Goal: Information Seeking & Learning: Understand process/instructions

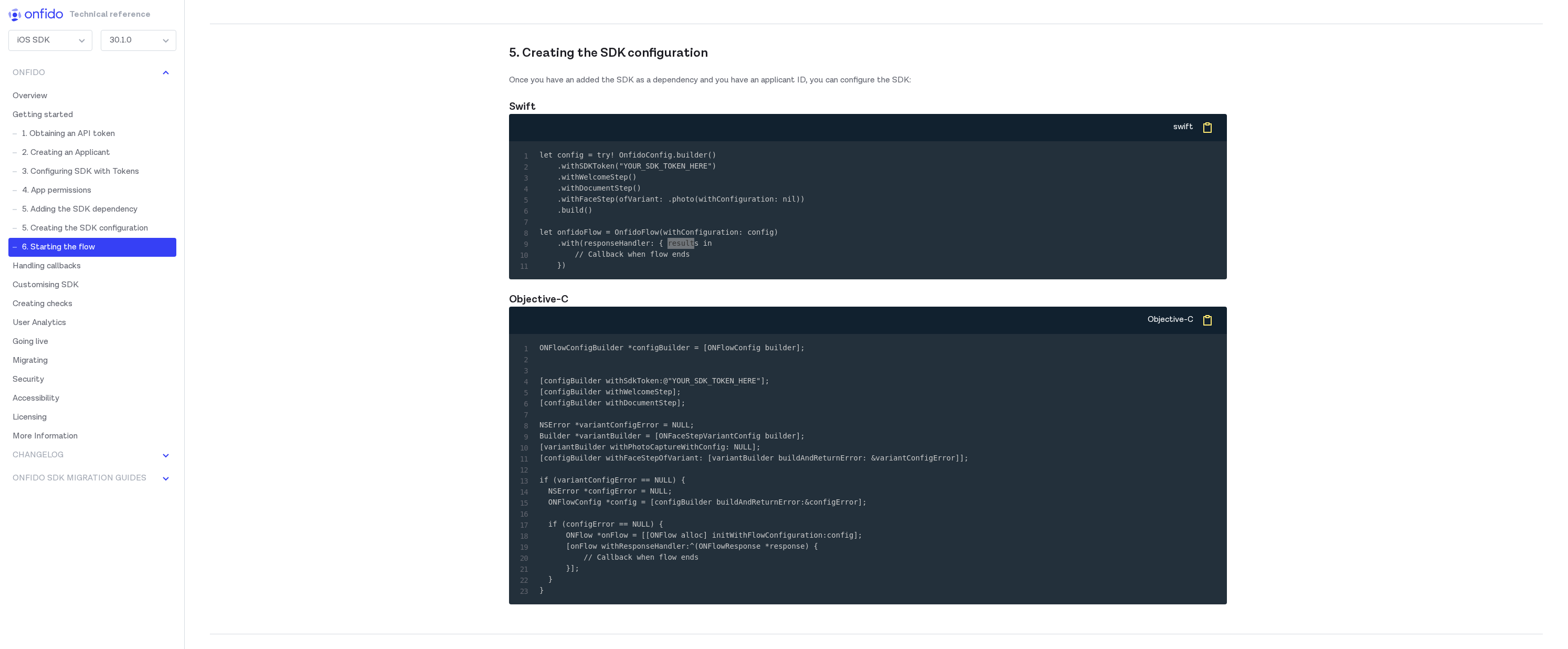
scroll to position [4350, 0]
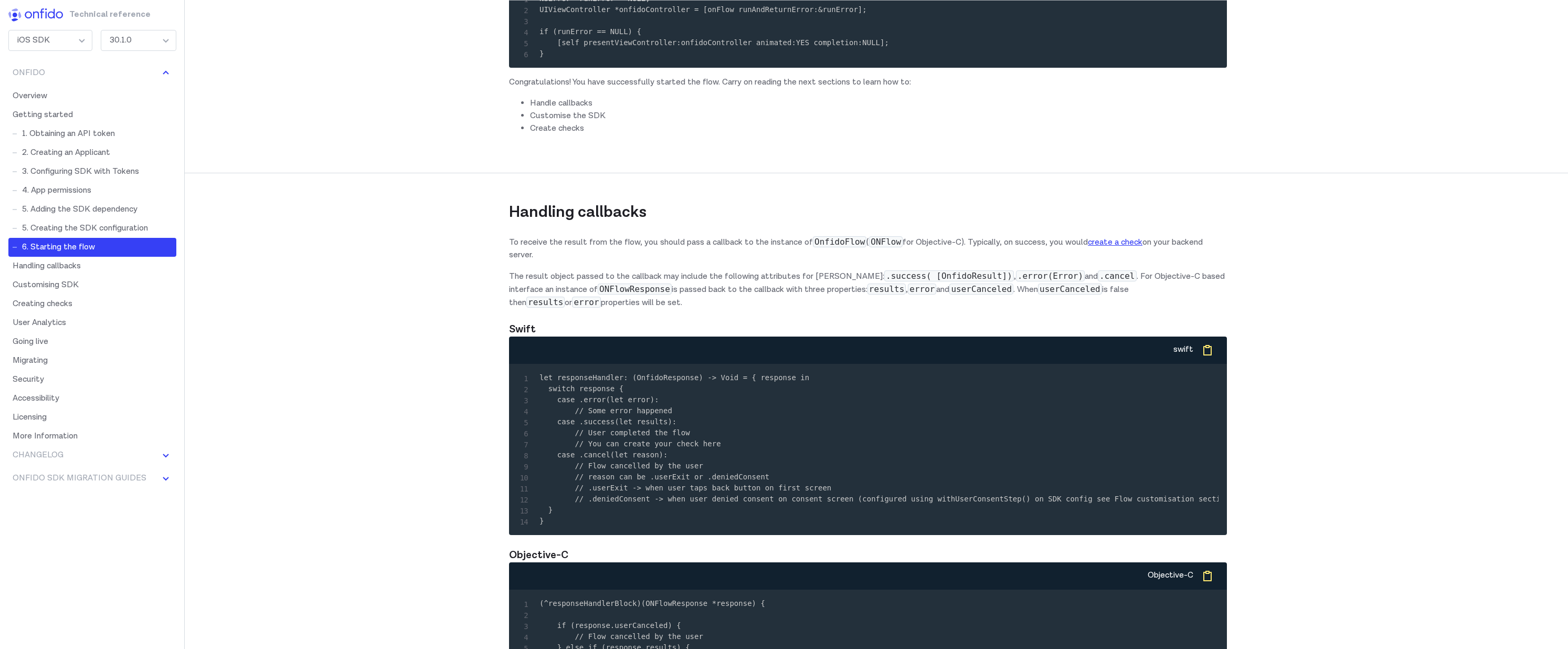
click at [766, 455] on code "let responseHandler: (OnfidoResponse) -> Void = { response in switch response {…" at bounding box center [886, 449] width 695 height 152
click at [671, 457] on code "let responseHandler: (OnfidoResponse) -> Void = { response in switch response {…" at bounding box center [886, 449] width 695 height 152
copy code "OnfidoResponse"
click at [704, 363] on div "swift Copy" at bounding box center [867, 350] width 718 height 27
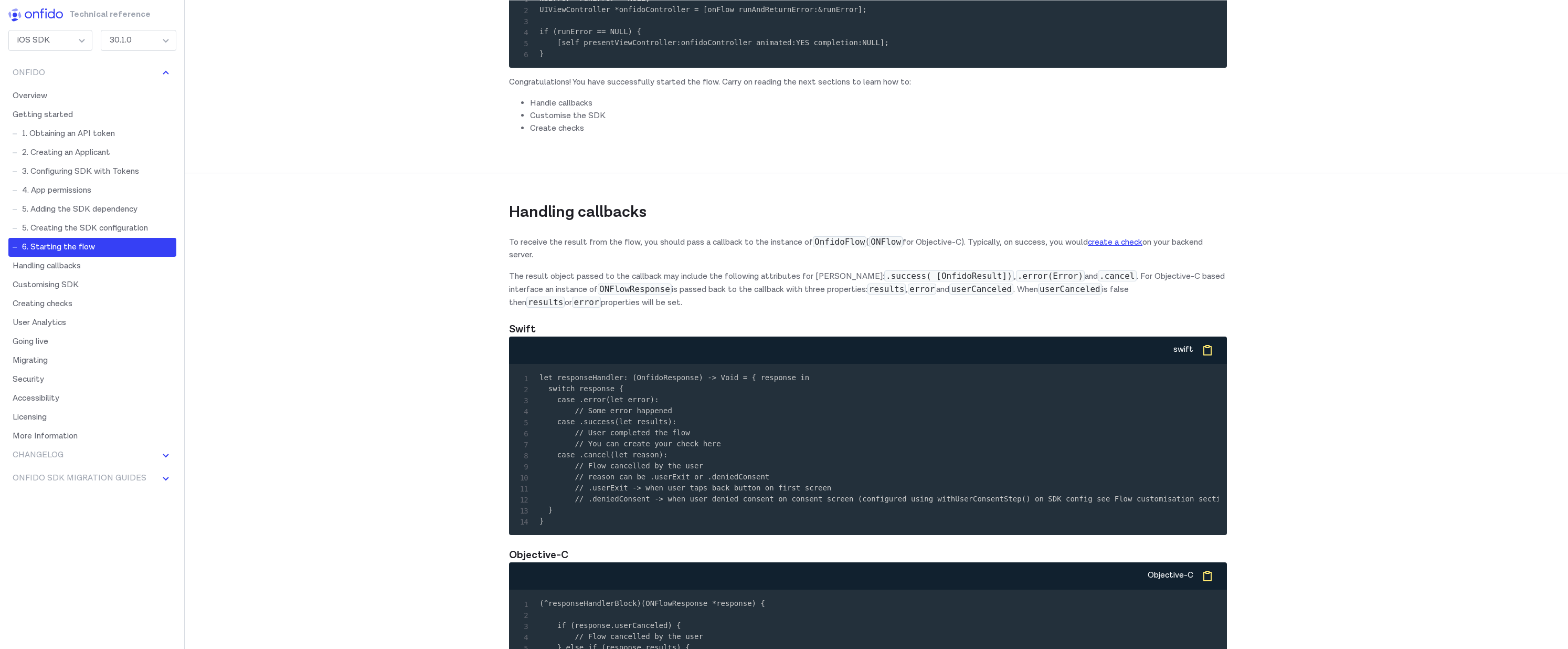
click at [682, 446] on div "let responseHandler: (OnfidoResponse) -> Void = { response in switch response {…" at bounding box center [867, 449] width 718 height 171
click at [671, 460] on code "let responseHandler: (OnfidoResponse) -> Void = { response in switch response {…" at bounding box center [886, 449] width 695 height 152
copy code "OnfidoResponse"
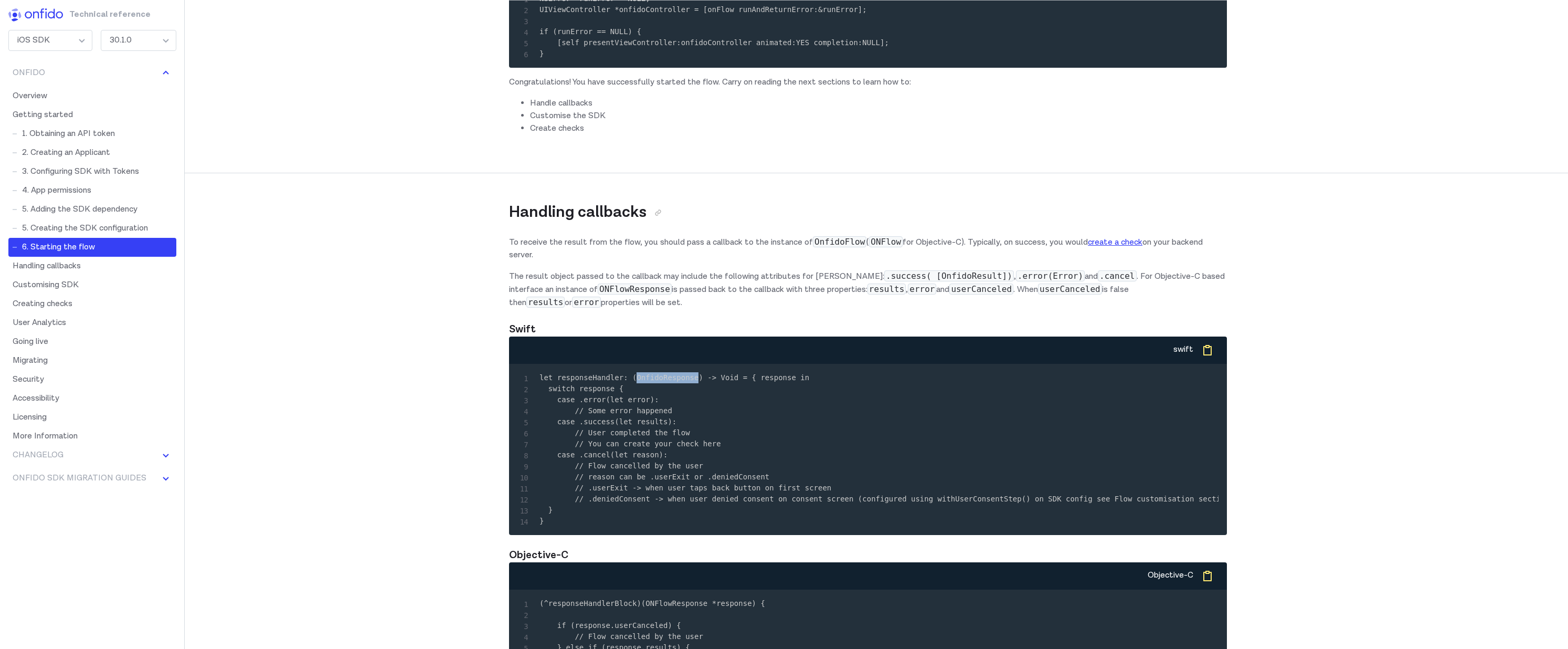
scroll to position [4492, 0]
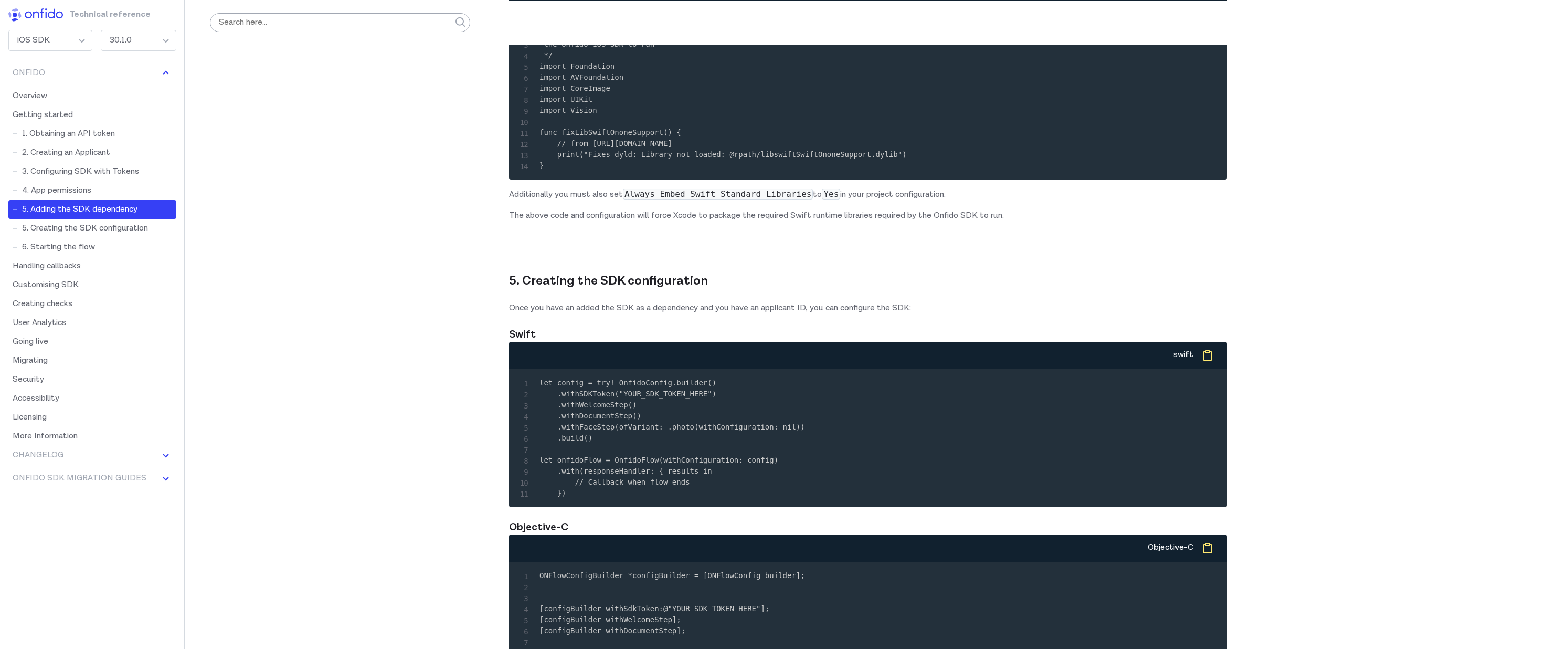
scroll to position [0, 0]
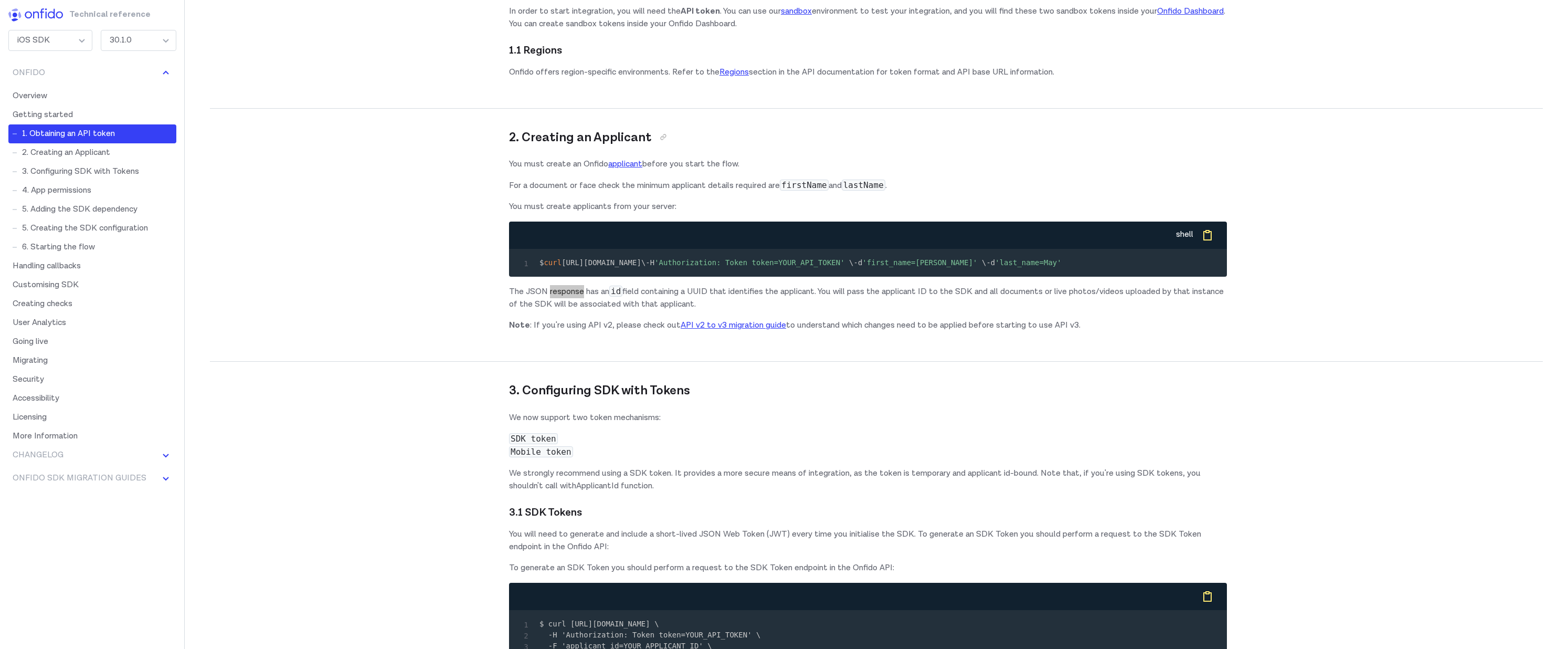
scroll to position [5937, 0]
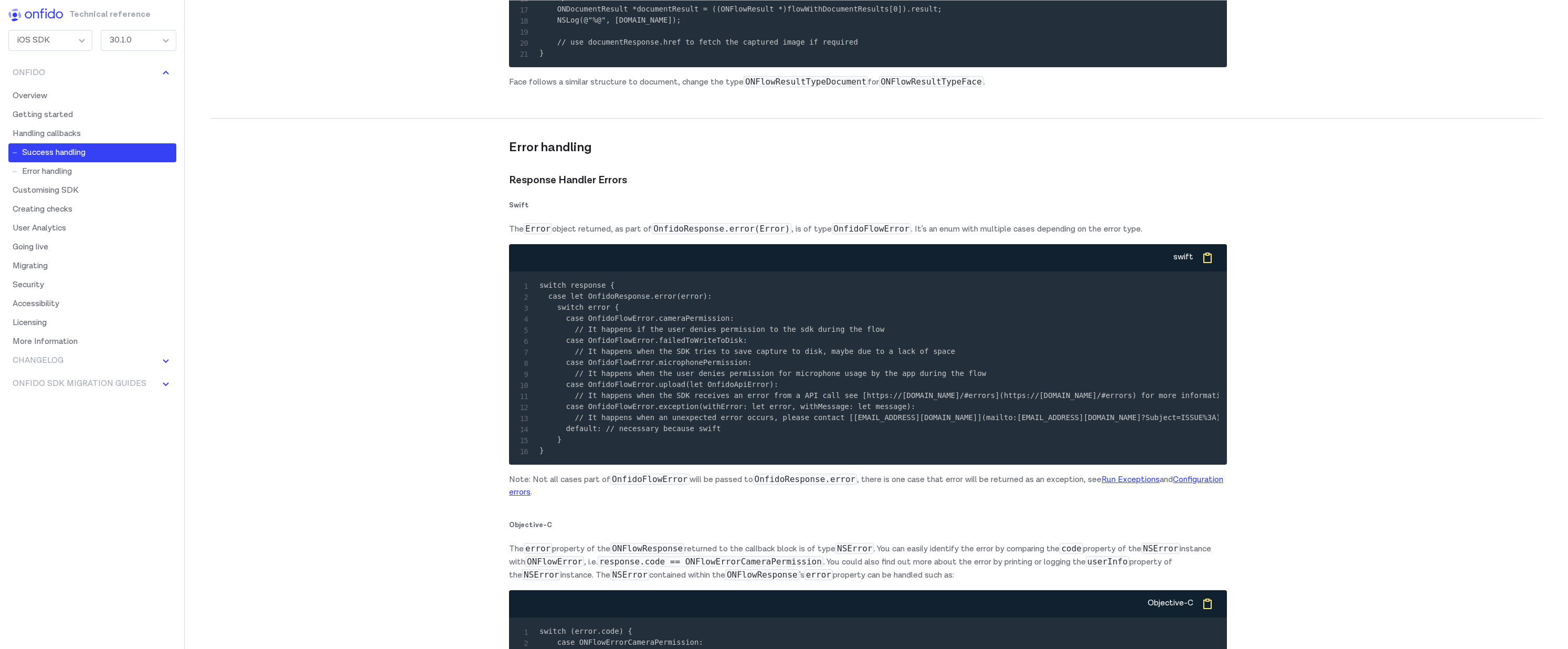
click at [723, 455] on code "switch response { case let OnfidoResponse.error(error): switch error { case Onf…" at bounding box center [920, 367] width 761 height 174
click at [685, 405] on pre "switch response { case let OnfidoResponse.error(error): switch error { case Onf…" at bounding box center [868, 368] width 701 height 177
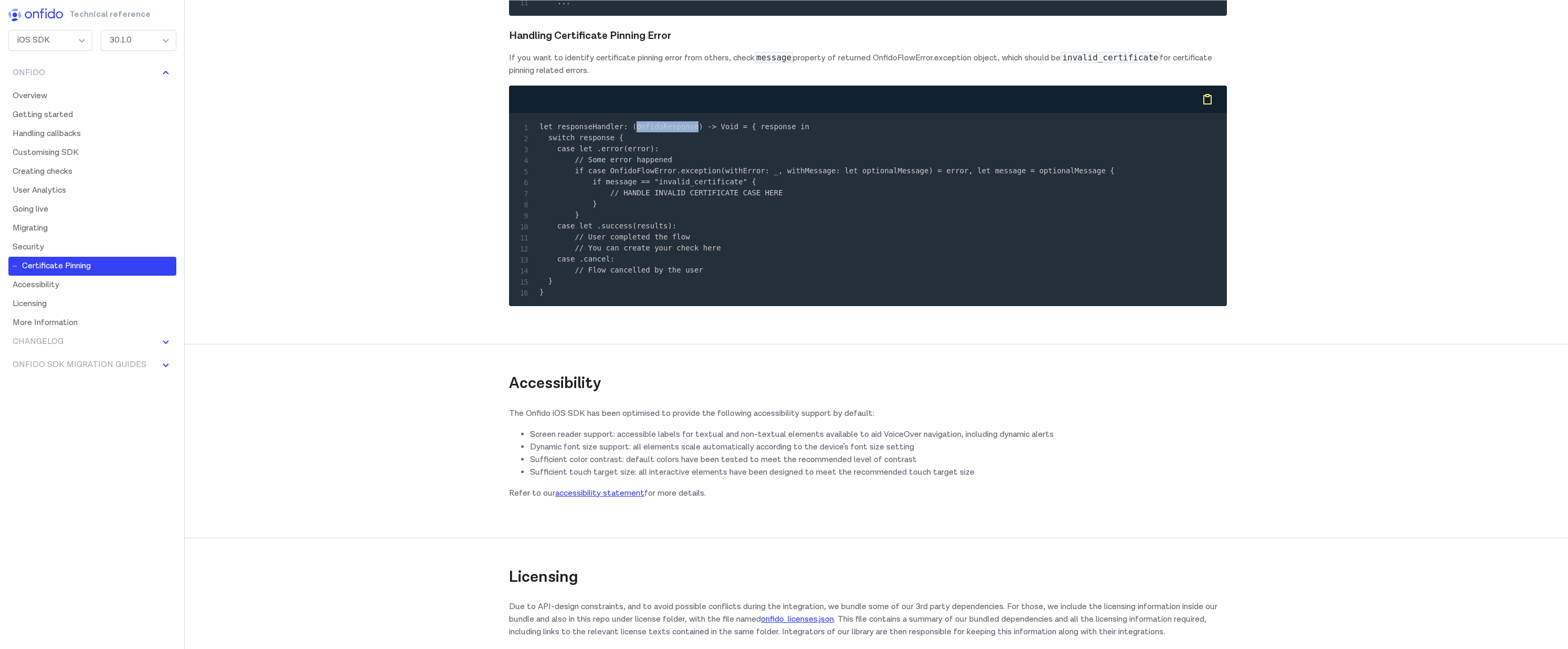
click at [675, 298] on pre "let responseHandler: (OnfidoResponse) -> Void = { response in switch response {…" at bounding box center [868, 209] width 701 height 177
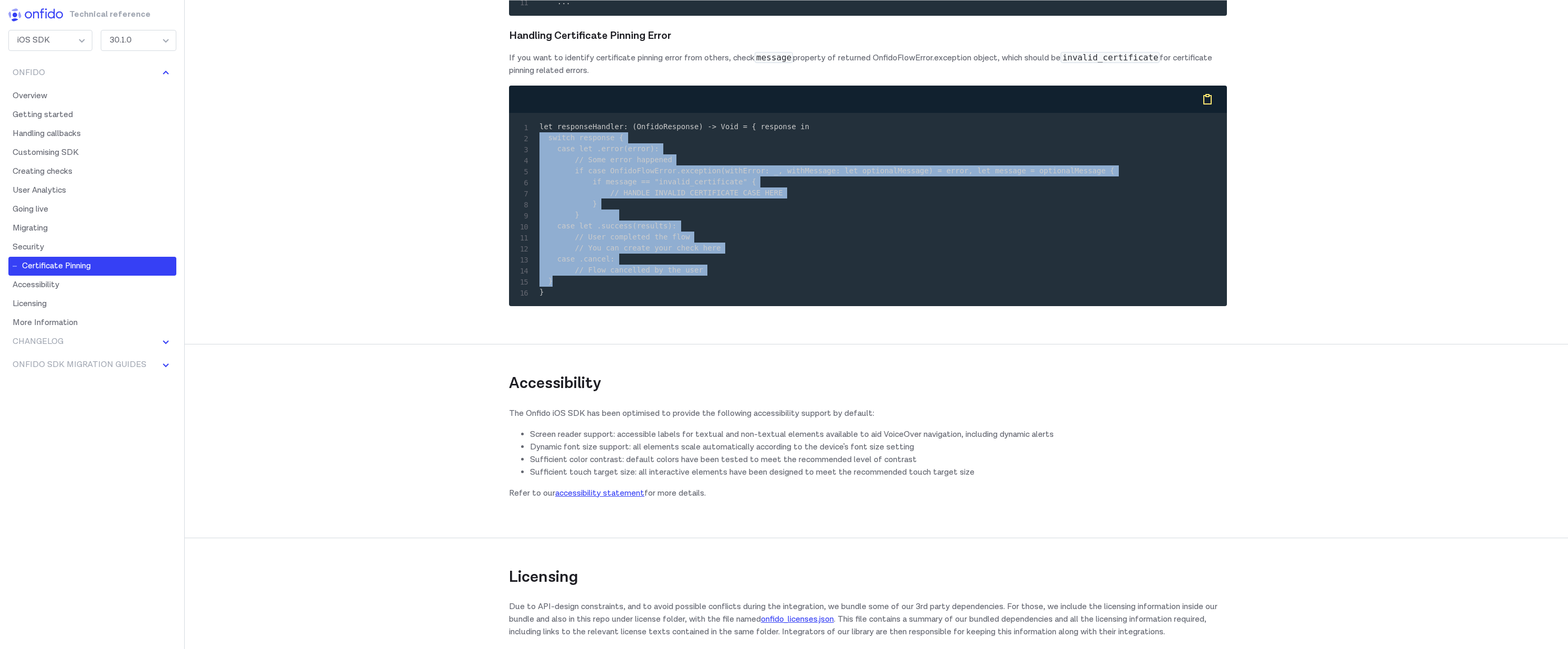
drag, startPoint x: 567, startPoint y: 477, endPoint x: 523, endPoint y: 330, distance: 153.4
click at [523, 298] on pre "let responseHandler: (OnfidoResponse) -> Void = { response in switch response {…" at bounding box center [868, 209] width 701 height 177
copy code "switch response { case let .error(error): // Some error happened if case Onfido…"
